Goal: Task Accomplishment & Management: Use online tool/utility

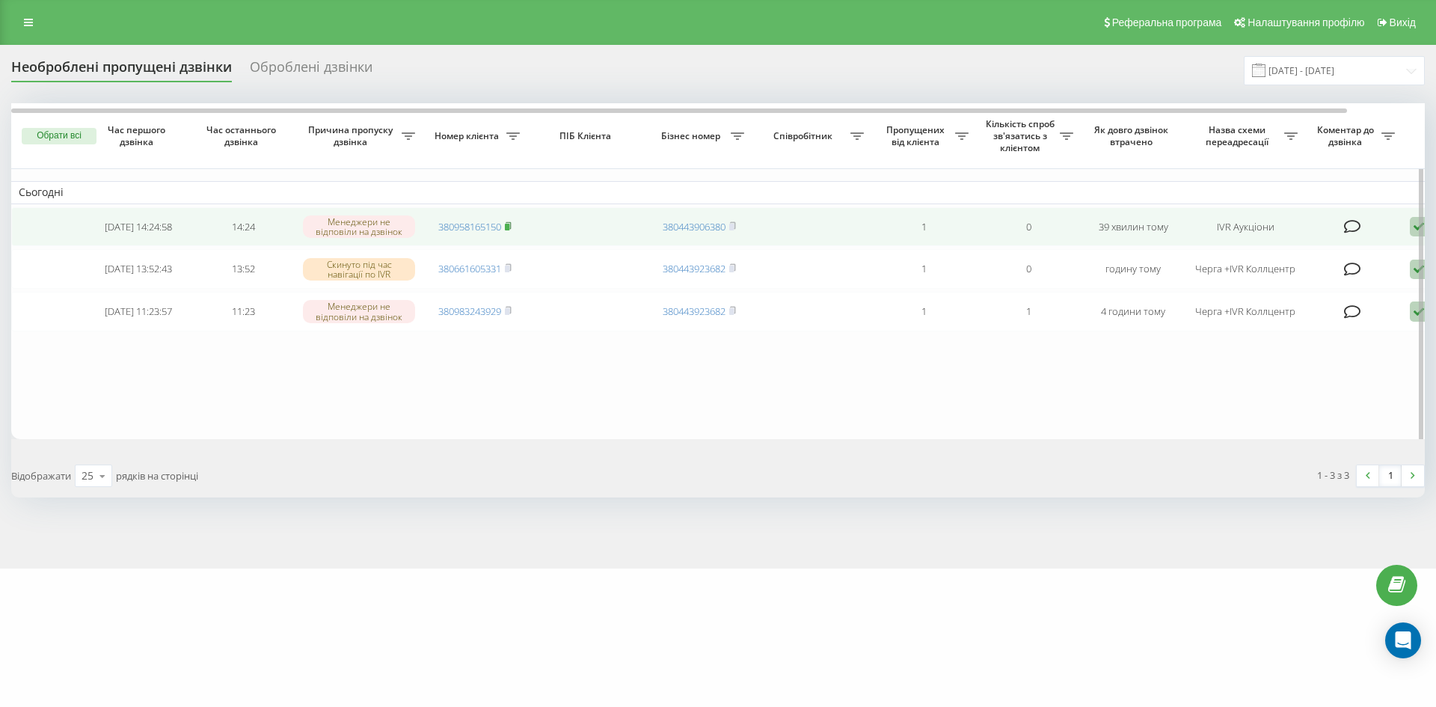
click at [512, 230] on icon at bounding box center [508, 225] width 7 height 9
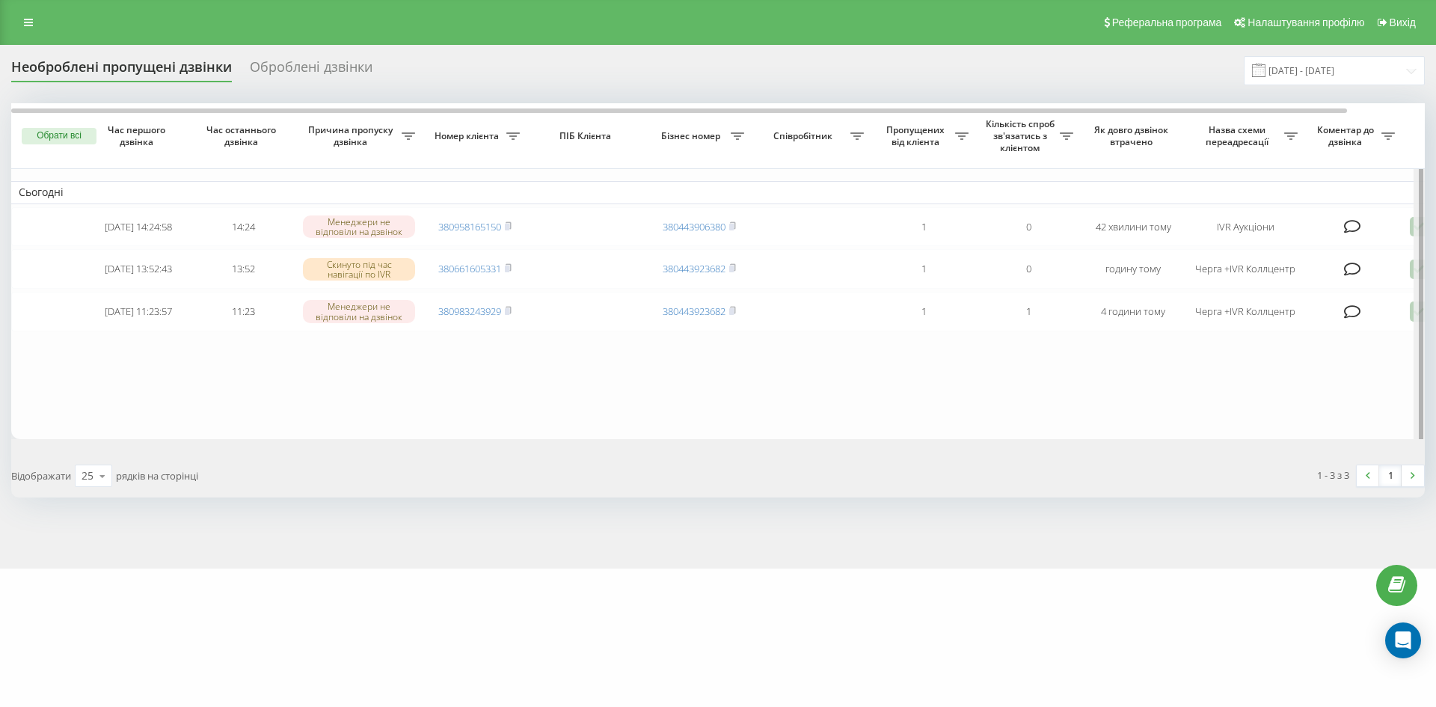
click at [1416, 230] on div at bounding box center [1419, 274] width 11 height 343
click at [1417, 225] on div at bounding box center [1419, 274] width 11 height 343
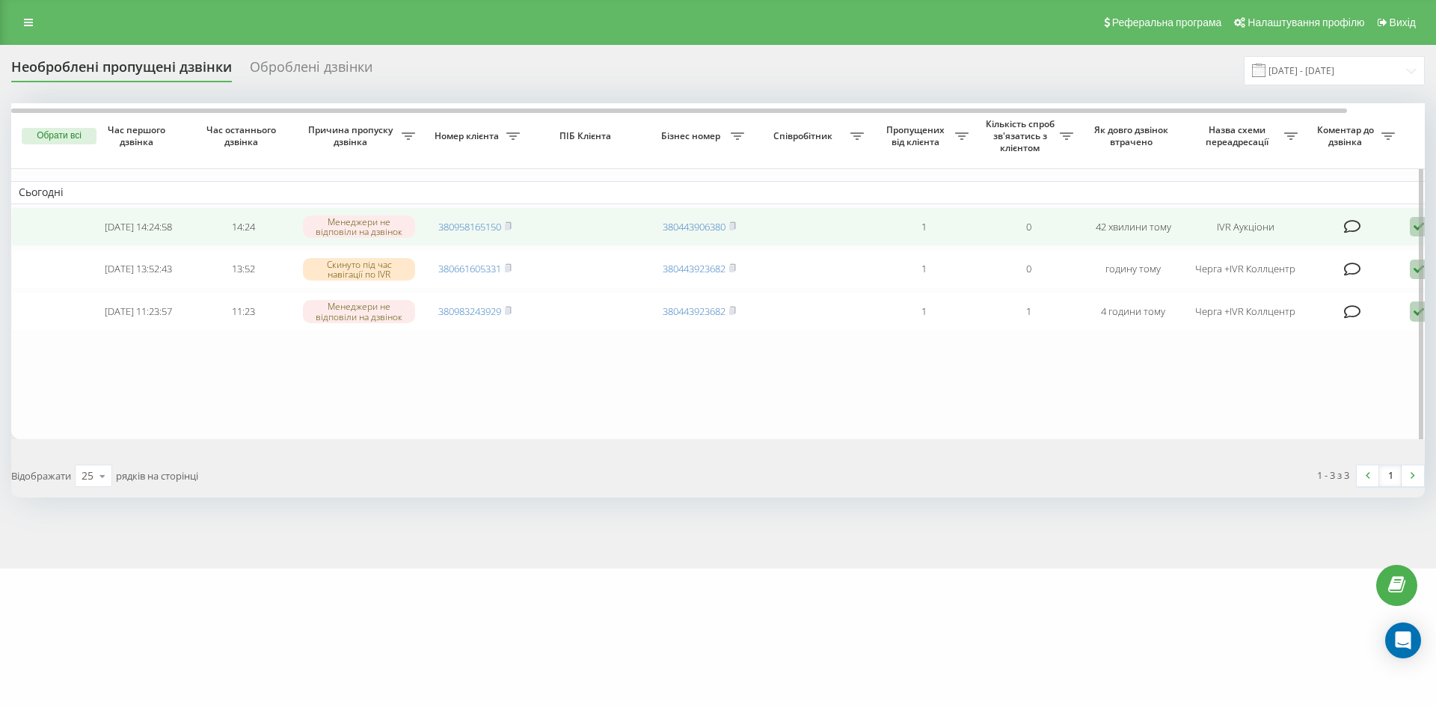
click at [1413, 233] on icon at bounding box center [1419, 227] width 18 height 20
click at [1327, 257] on span "Не вдалося зв'язатися" at bounding box center [1285, 250] width 114 height 14
